Goal: Task Accomplishment & Management: Use online tool/utility

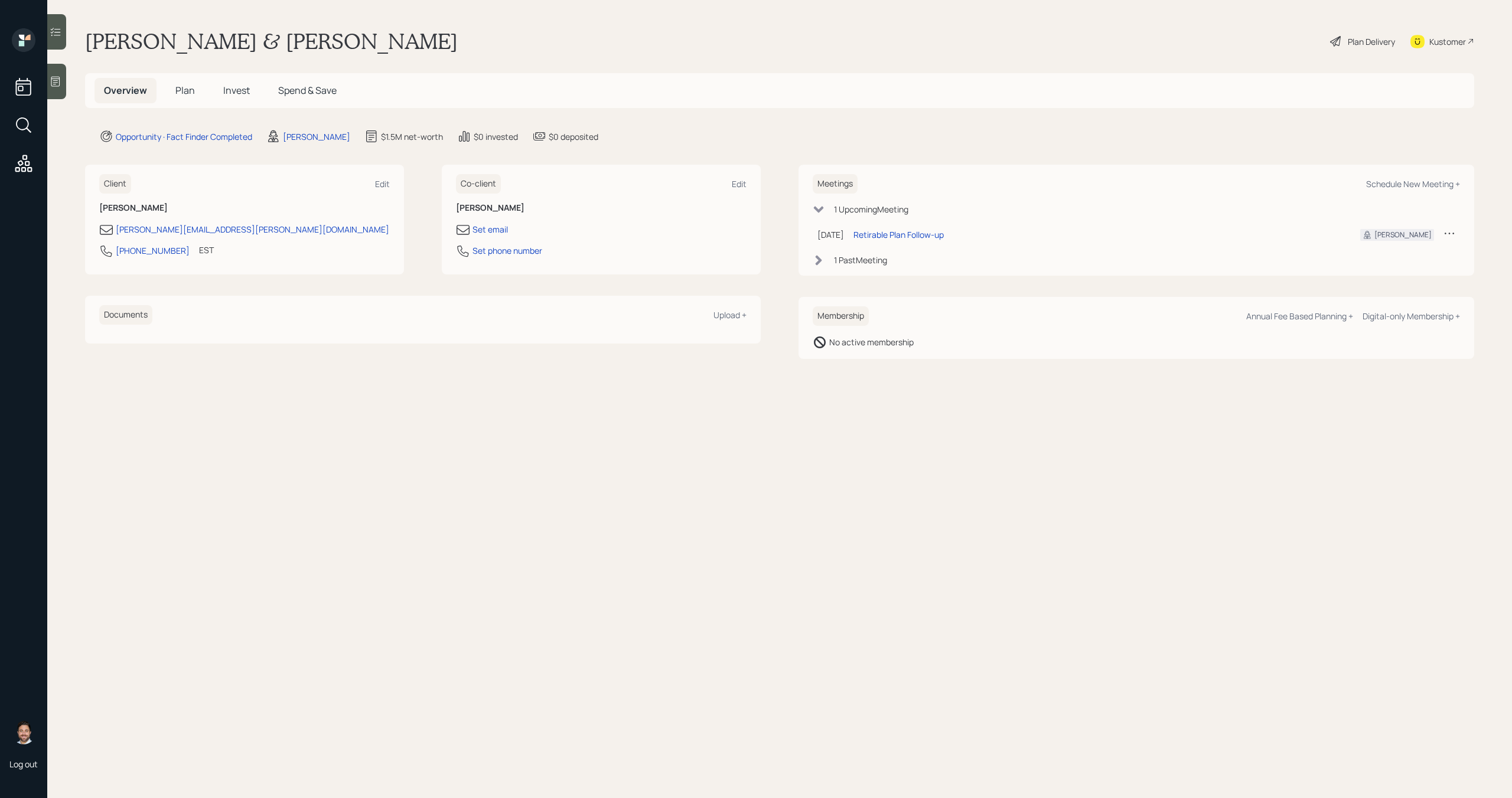
click at [185, 93] on span "Plan" at bounding box center [185, 90] width 20 height 13
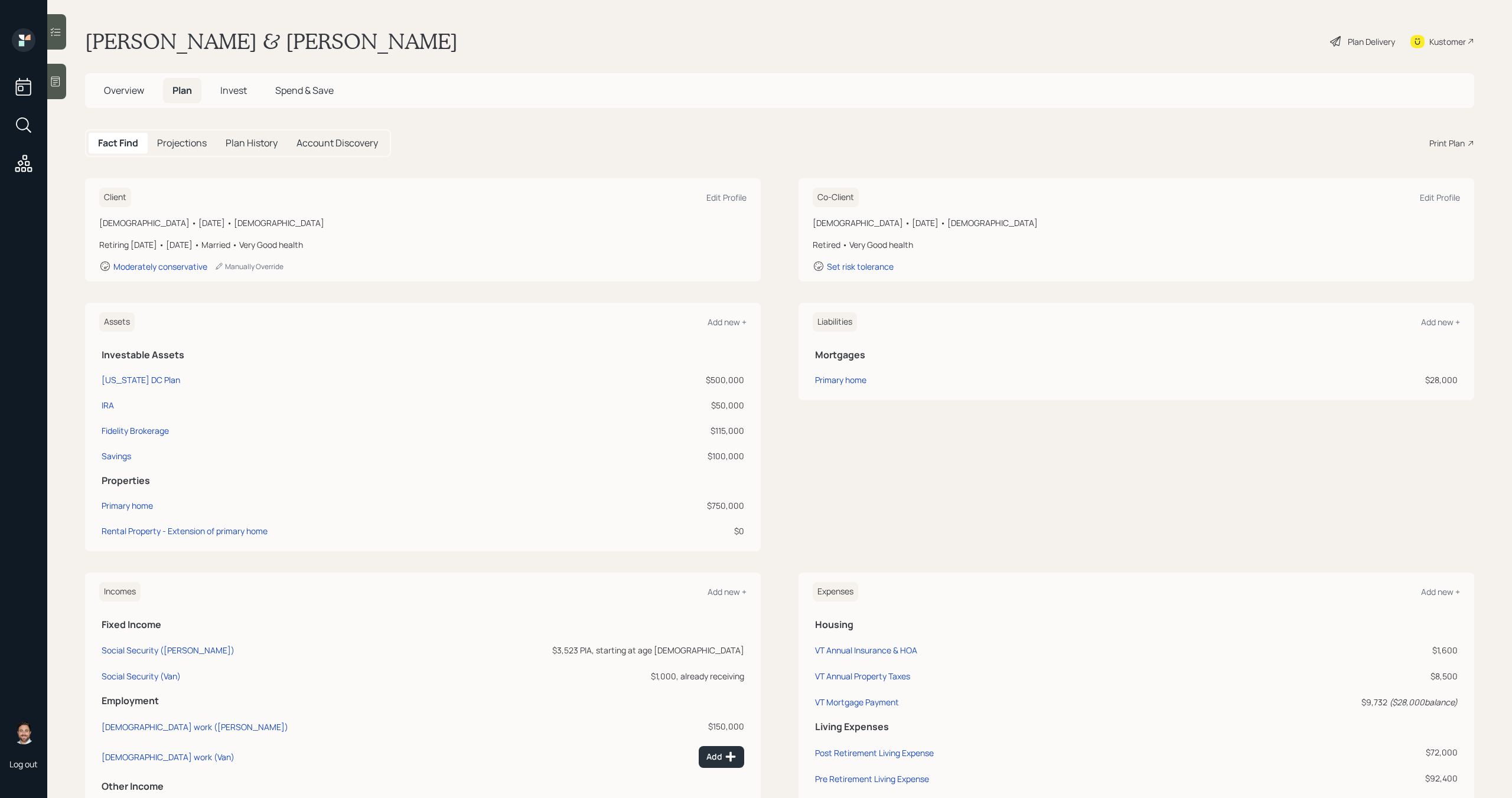
click at [1446, 147] on div "Print Plan" at bounding box center [1447, 143] width 35 height 12
